Goal: Task Accomplishment & Management: Use online tool/utility

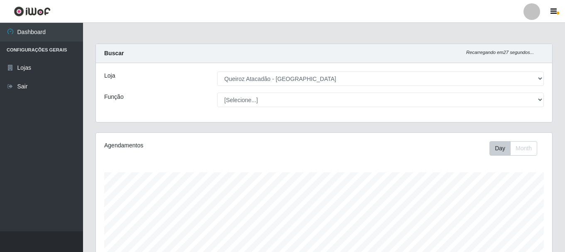
select select "464"
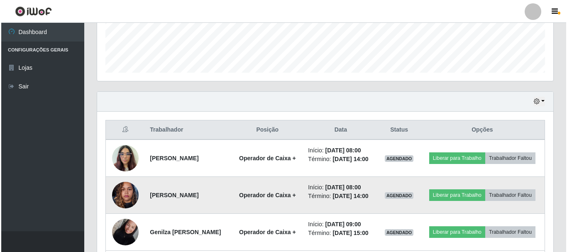
scroll to position [209, 0]
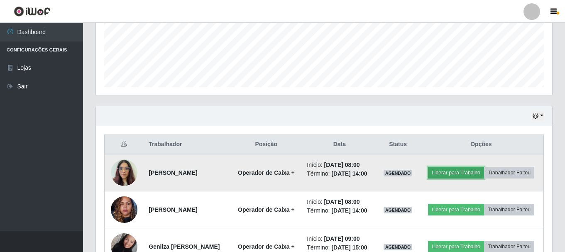
click at [482, 170] on button "Liberar para Trabalho" at bounding box center [456, 173] width 56 height 12
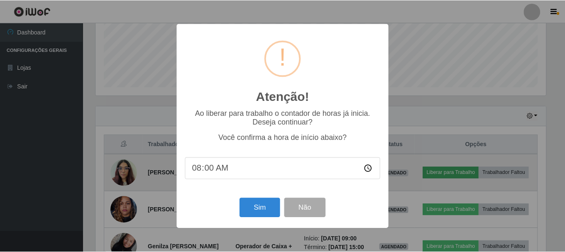
scroll to position [172, 452]
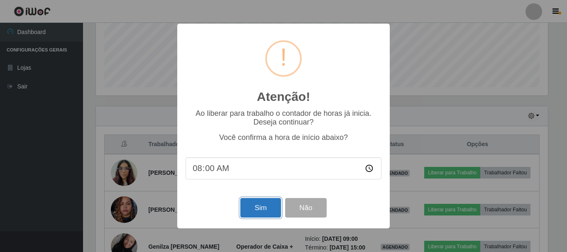
click at [260, 212] on button "Sim" at bounding box center [260, 207] width 40 height 19
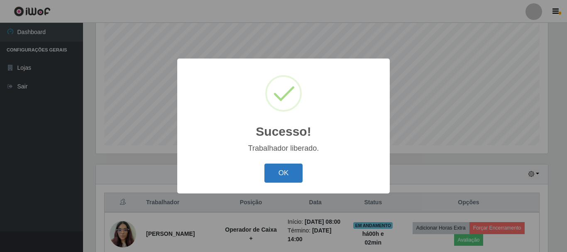
click at [286, 181] on button "OK" at bounding box center [283, 172] width 39 height 19
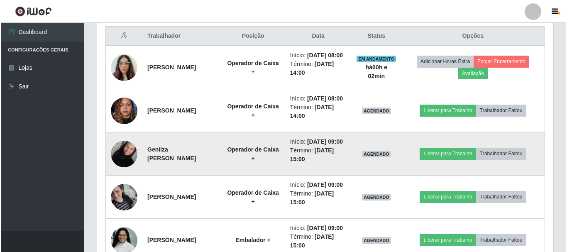
scroll to position [317, 0]
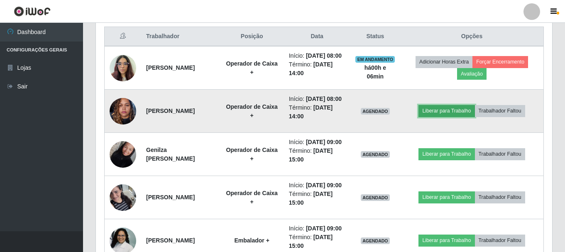
click at [474, 117] on button "Liberar para Trabalho" at bounding box center [446, 111] width 56 height 12
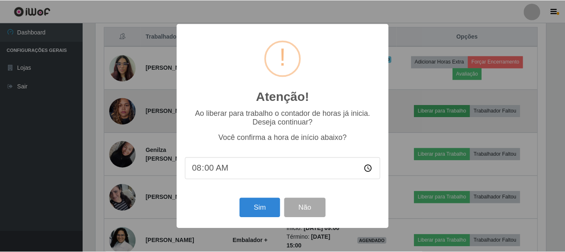
scroll to position [172, 452]
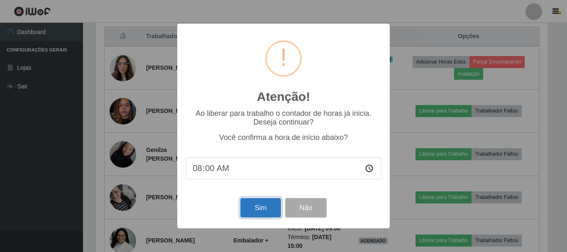
click at [258, 209] on button "Sim" at bounding box center [260, 207] width 40 height 19
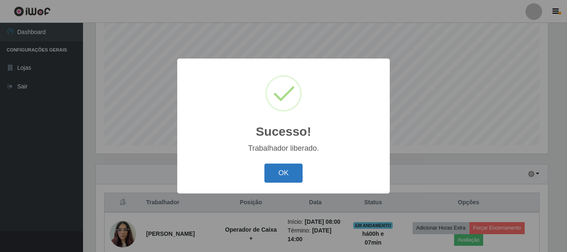
click at [293, 172] on button "OK" at bounding box center [283, 172] width 39 height 19
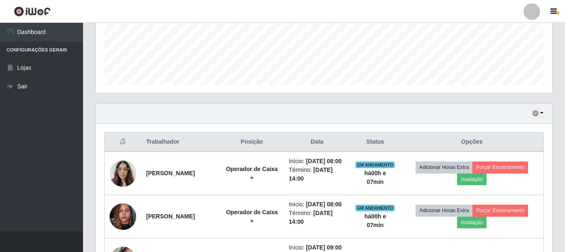
scroll to position [172, 0]
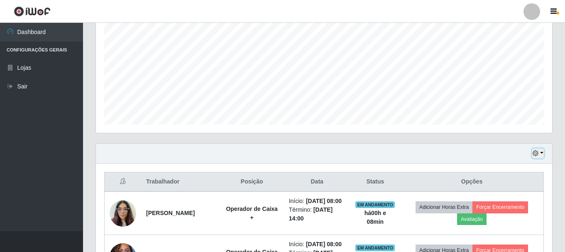
click at [538, 153] on icon "button" at bounding box center [535, 153] width 6 height 6
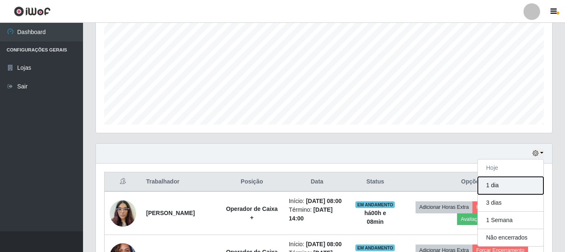
click at [494, 186] on button "1 dia" at bounding box center [510, 185] width 66 height 17
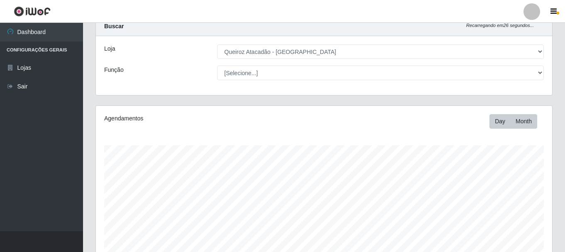
scroll to position [41, 0]
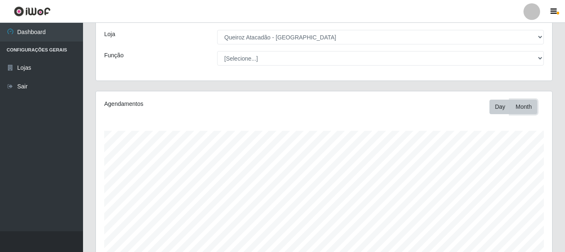
click at [528, 108] on button "Month" at bounding box center [523, 107] width 27 height 15
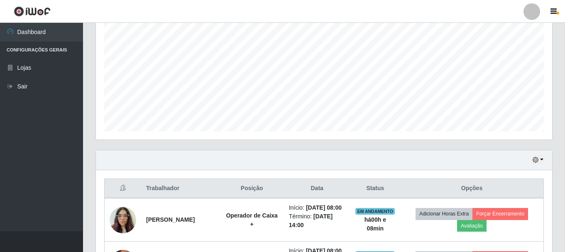
scroll to position [166, 0]
click at [541, 159] on button "button" at bounding box center [538, 160] width 12 height 10
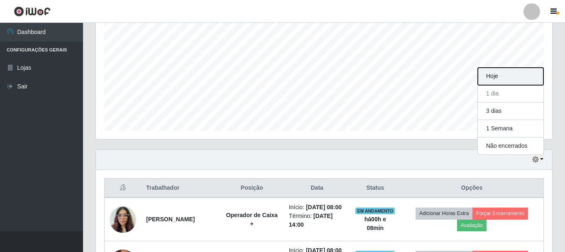
click at [498, 78] on button "Hoje" at bounding box center [510, 76] width 66 height 17
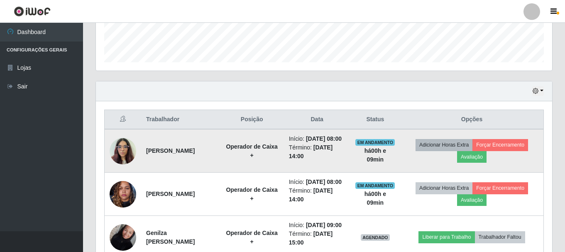
scroll to position [249, 0]
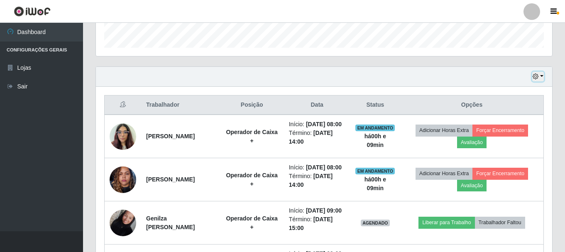
click at [537, 78] on icon "button" at bounding box center [535, 76] width 6 height 6
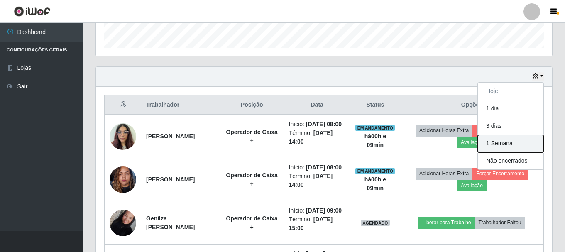
click at [508, 146] on button "1 Semana" at bounding box center [510, 143] width 66 height 17
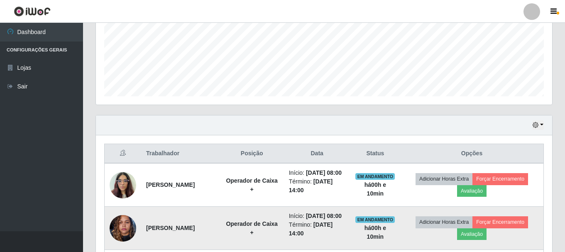
scroll to position [245, 0]
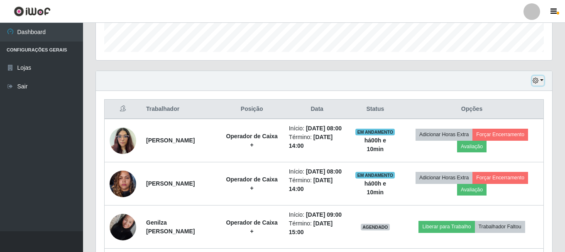
click at [541, 81] on button "button" at bounding box center [538, 81] width 12 height 10
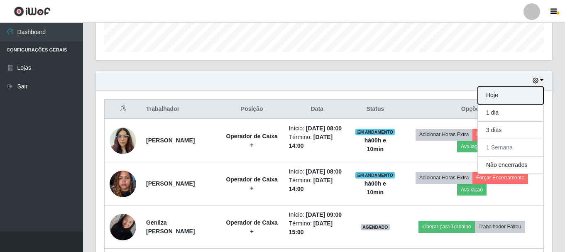
click at [508, 96] on button "Hoje" at bounding box center [510, 95] width 66 height 17
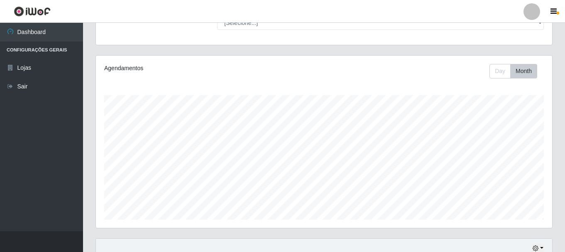
scroll to position [124, 0]
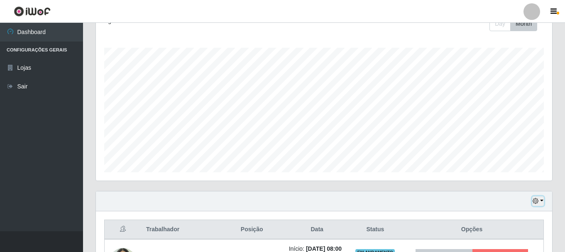
click at [541, 200] on button "button" at bounding box center [538, 201] width 12 height 10
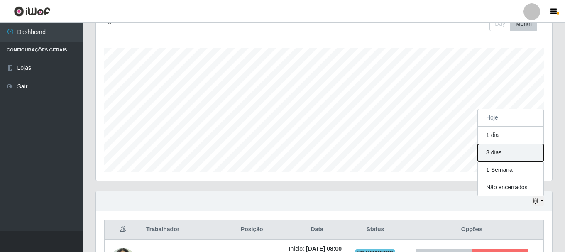
click at [506, 154] on button "3 dias" at bounding box center [510, 152] width 66 height 17
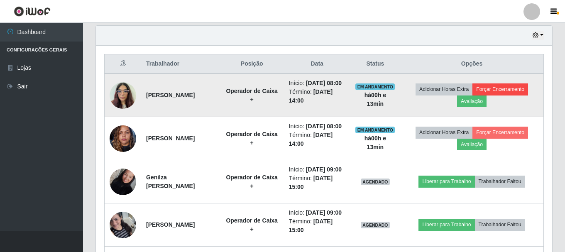
scroll to position [290, 0]
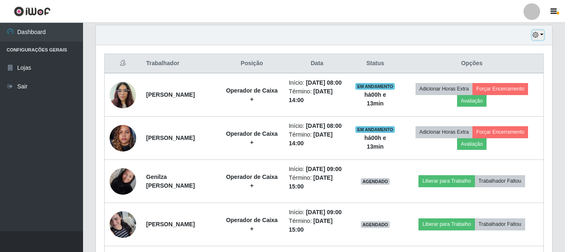
click at [542, 38] on button "button" at bounding box center [538, 35] width 12 height 10
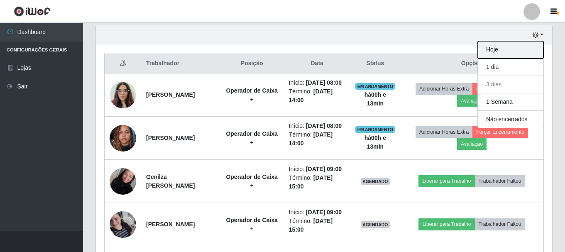
click at [507, 50] on button "Hoje" at bounding box center [510, 49] width 66 height 17
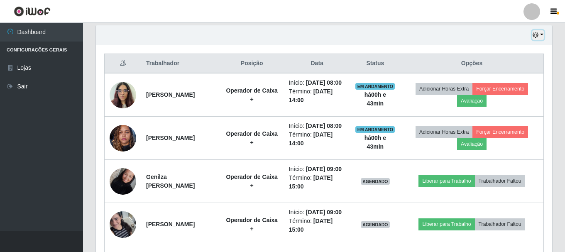
drag, startPoint x: 172, startPoint y: 231, endPoint x: 541, endPoint y: 36, distance: 417.5
click at [541, 36] on button "button" at bounding box center [538, 35] width 12 height 10
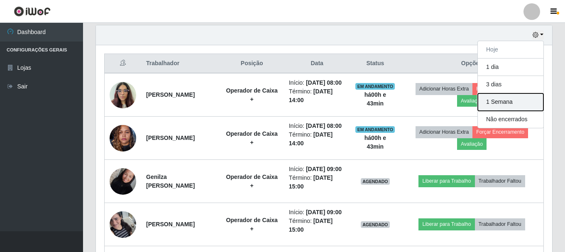
click at [518, 103] on button "1 Semana" at bounding box center [510, 101] width 66 height 17
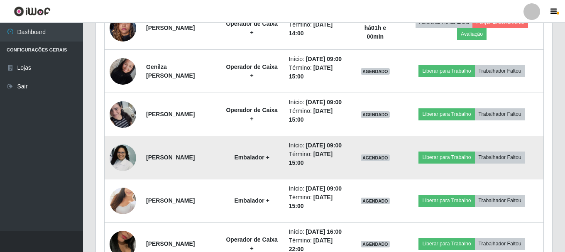
scroll to position [415, 0]
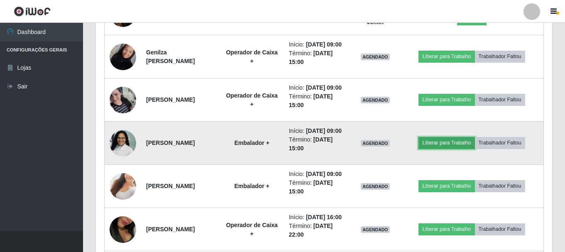
click at [474, 149] on button "Liberar para Trabalho" at bounding box center [446, 143] width 56 height 12
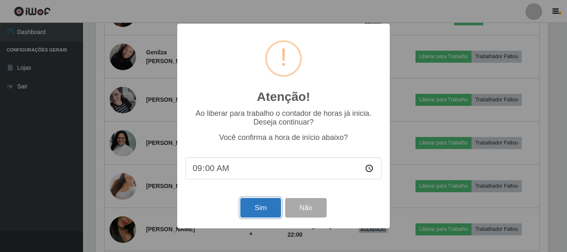
click at [268, 215] on button "Sim" at bounding box center [260, 207] width 40 height 19
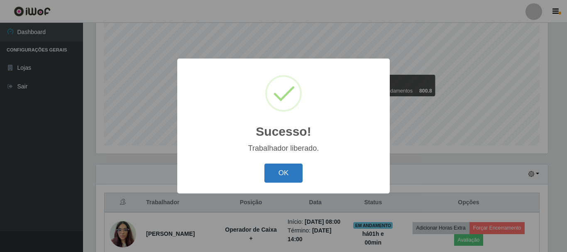
click at [295, 175] on button "OK" at bounding box center [283, 172] width 39 height 19
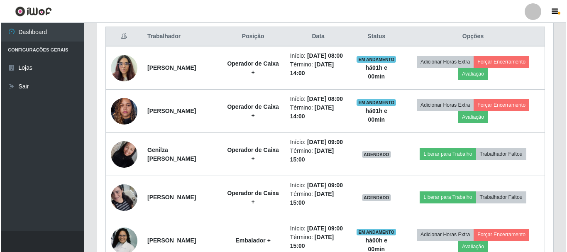
scroll to position [442, 0]
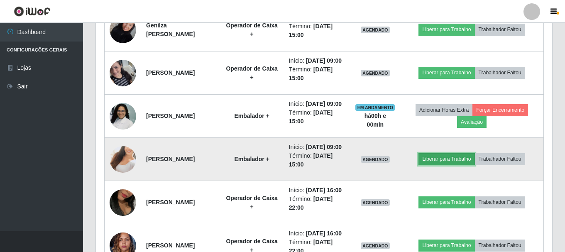
click at [443, 165] on button "Liberar para Trabalho" at bounding box center [446, 159] width 56 height 12
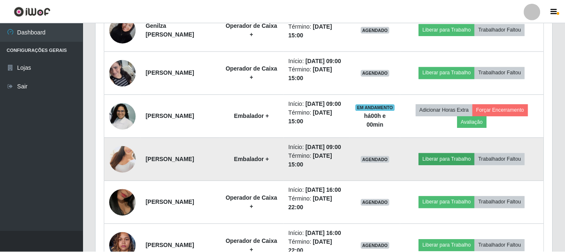
scroll to position [172, 452]
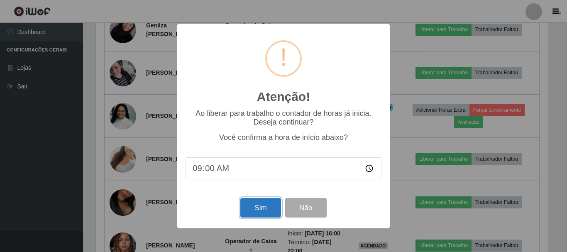
click at [266, 210] on button "Sim" at bounding box center [260, 207] width 40 height 19
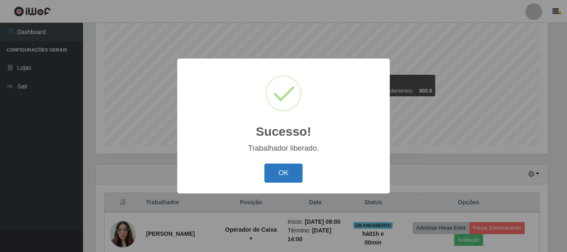
click at [294, 171] on button "OK" at bounding box center [283, 172] width 39 height 19
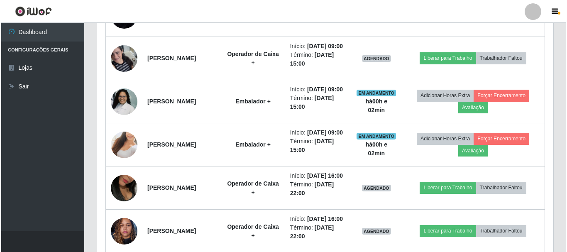
scroll to position [442, 0]
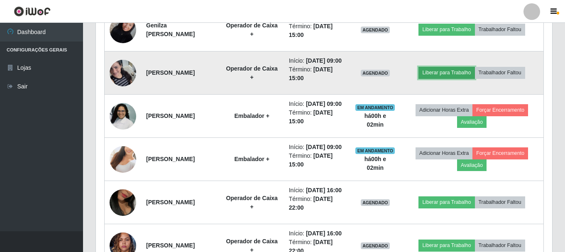
click at [447, 78] on button "Liberar para Trabalho" at bounding box center [446, 73] width 56 height 12
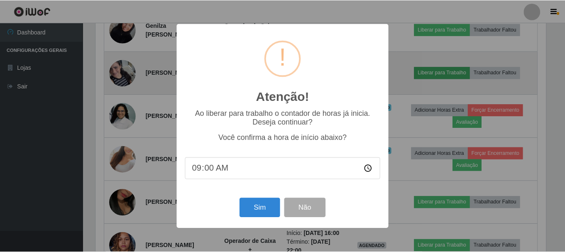
scroll to position [172, 452]
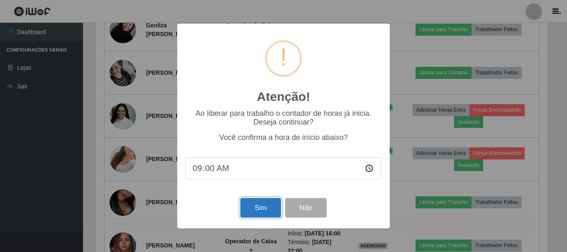
click at [257, 215] on button "Sim" at bounding box center [260, 207] width 40 height 19
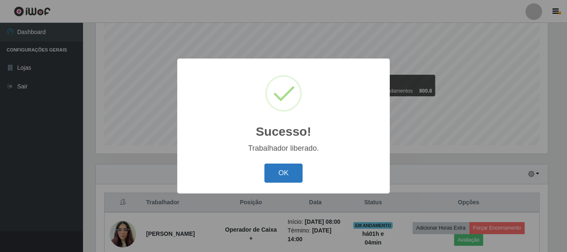
click at [282, 176] on button "OK" at bounding box center [283, 172] width 39 height 19
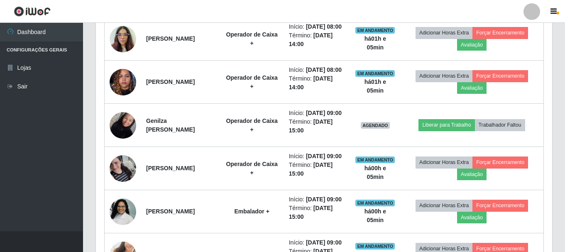
scroll to position [359, 0]
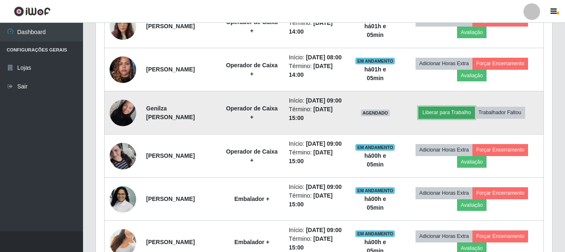
click at [456, 118] on button "Liberar para Trabalho" at bounding box center [446, 113] width 56 height 12
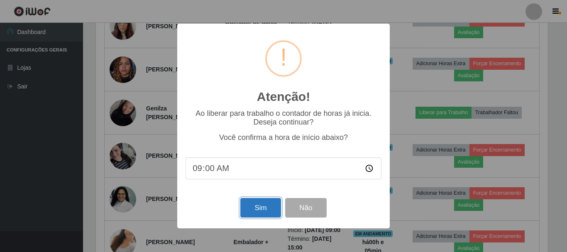
click at [254, 209] on button "Sim" at bounding box center [260, 207] width 40 height 19
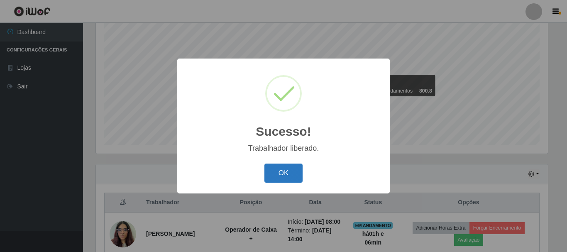
click at [268, 174] on button "OK" at bounding box center [283, 172] width 39 height 19
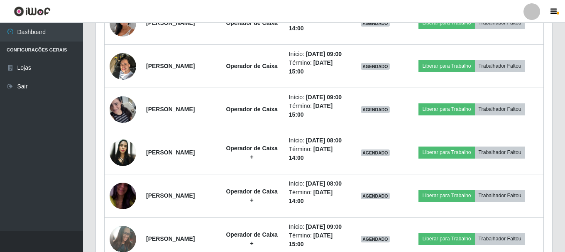
scroll to position [2474, 0]
